Goal: Transaction & Acquisition: Purchase product/service

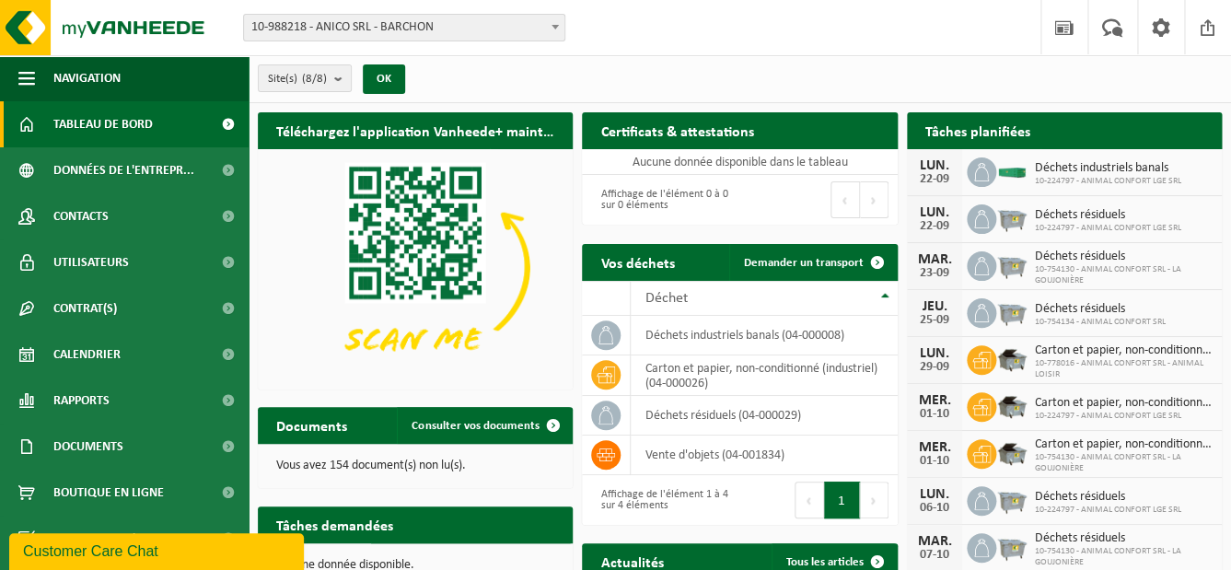
click at [365, 35] on span "10-988218 - ANICO SRL - BARCHON" at bounding box center [404, 28] width 320 height 26
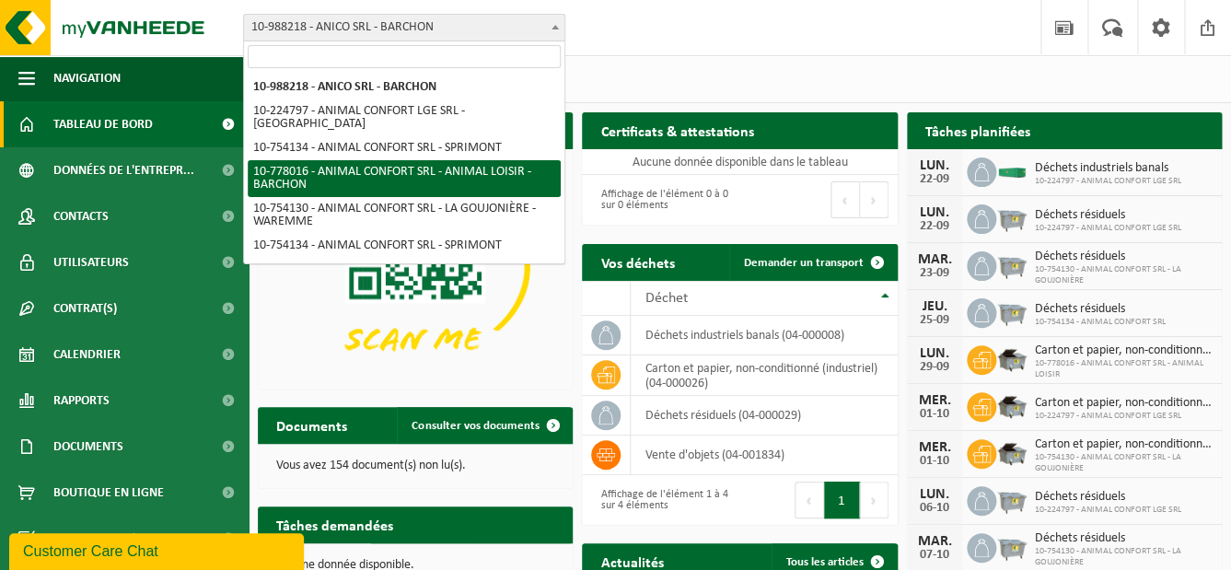
select select "24794"
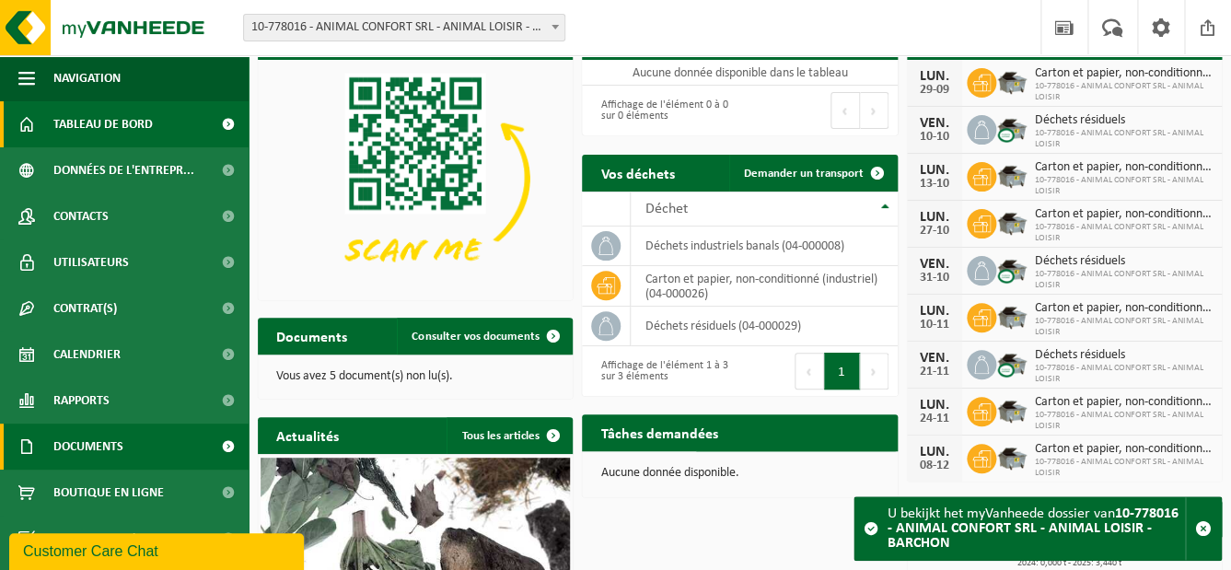
scroll to position [52, 0]
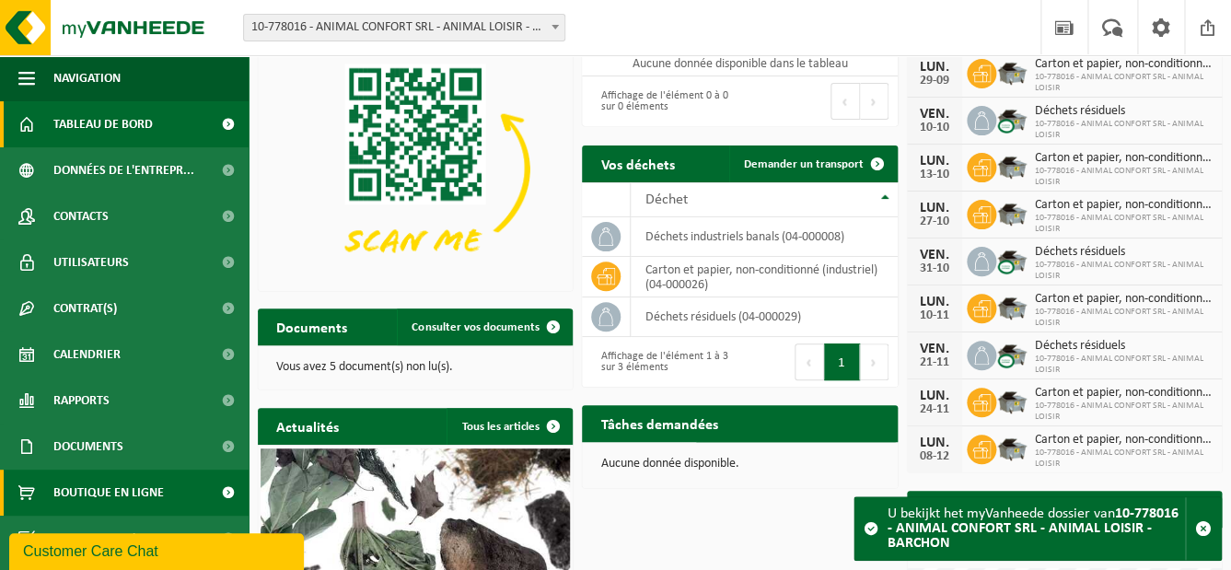
click at [145, 485] on span "Boutique en ligne" at bounding box center [108, 493] width 110 height 46
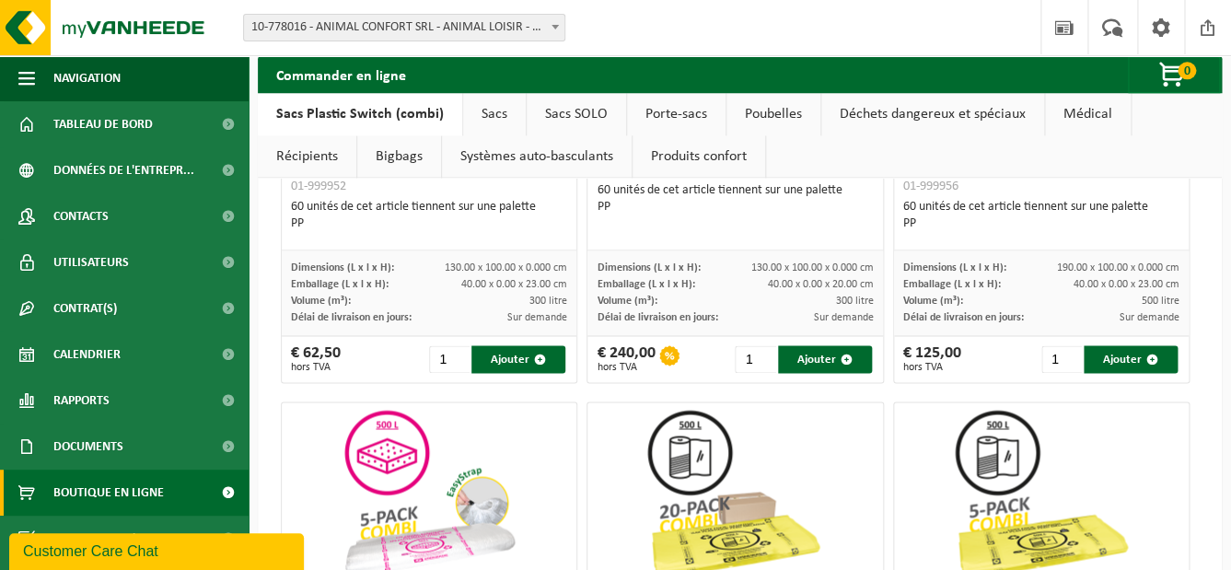
scroll to position [775, 0]
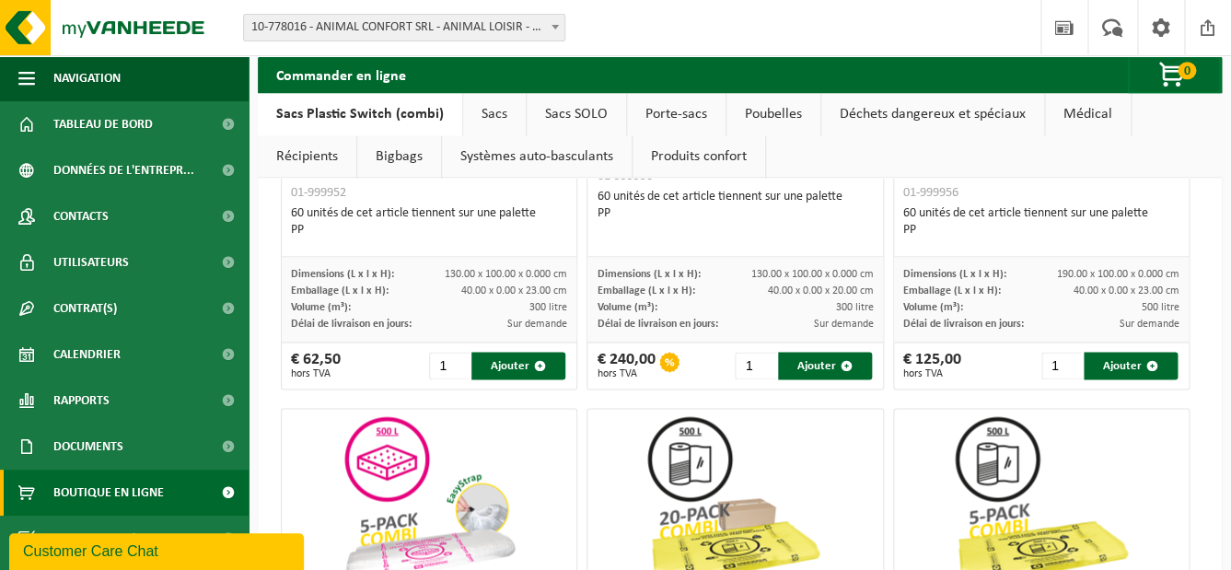
click at [487, 117] on link "Sacs" at bounding box center [494, 114] width 63 height 42
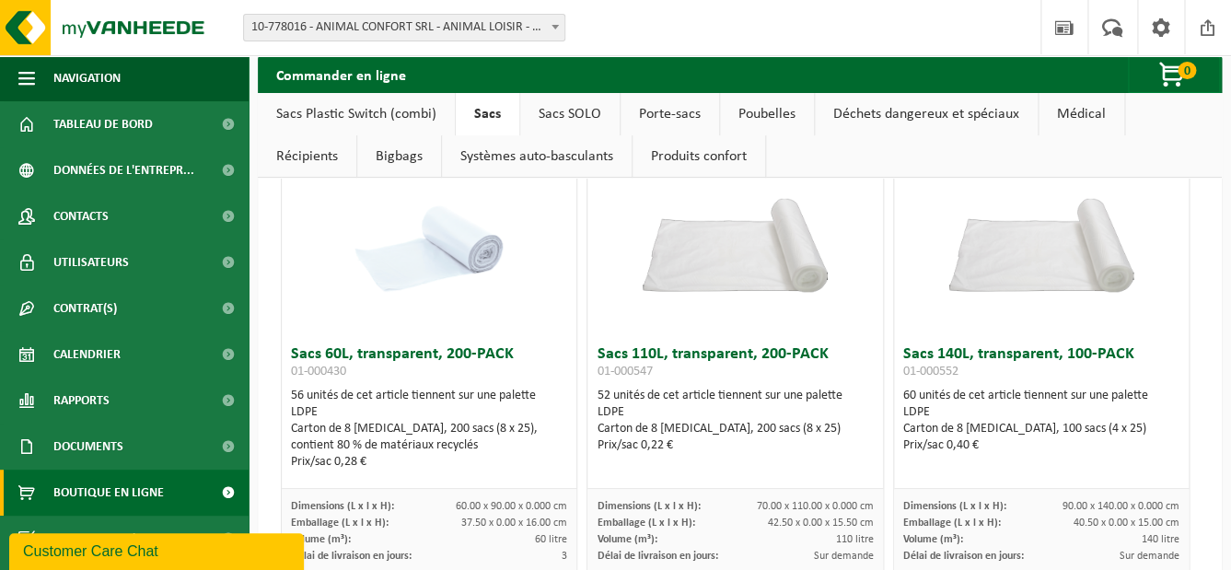
scroll to position [133, 0]
